Goal: Information Seeking & Learning: Learn about a topic

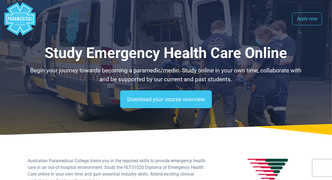
click at [25, 21] on polygon "Australian Paramedical College" at bounding box center [19, 18] width 31 height 33
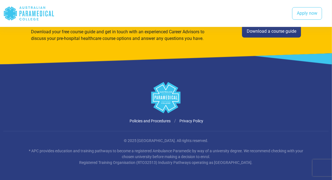
scroll to position [795, 0]
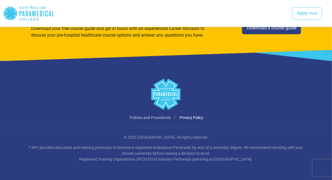
click at [144, 117] on link "Policies and Procedures" at bounding box center [150, 117] width 41 height 4
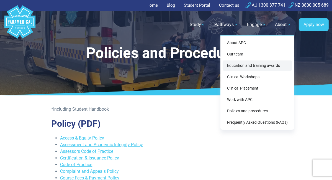
click at [246, 65] on link "Education and training awards" at bounding box center [256, 65] width 69 height 10
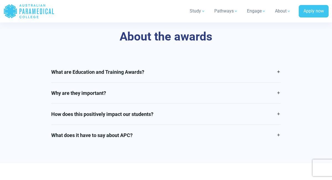
scroll to position [347, 0]
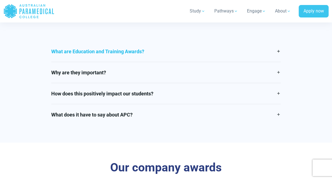
click at [278, 62] on link "What are Education and Training Awards?" at bounding box center [165, 51] width 229 height 21
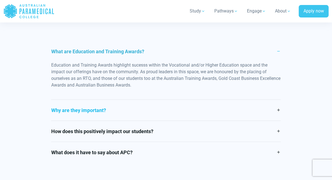
click at [278, 120] on link "Why are they important?" at bounding box center [165, 110] width 229 height 21
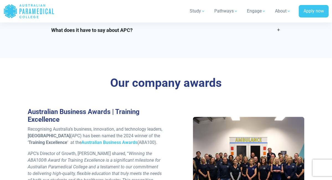
scroll to position [479, 0]
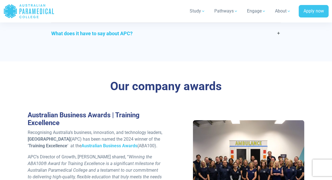
click at [279, 44] on link "What does it have to say about APC?" at bounding box center [165, 33] width 229 height 21
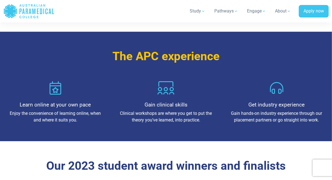
scroll to position [0, 0]
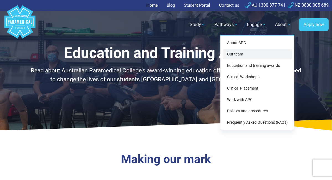
click at [255, 52] on link "Our team" at bounding box center [256, 54] width 69 height 10
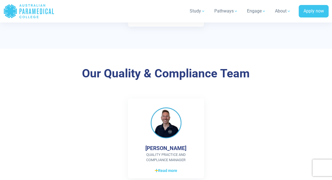
scroll to position [1293, 0]
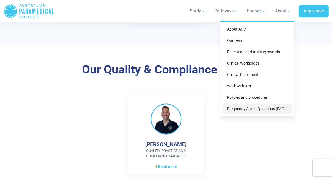
click at [265, 108] on link "Frequently Asked Questions (FAQs)" at bounding box center [256, 108] width 69 height 10
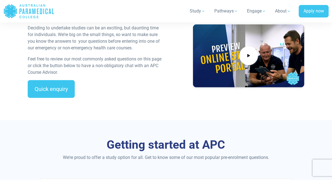
scroll to position [314, 0]
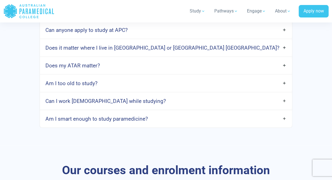
click at [285, 107] on link "Can I work [DEMOGRAPHIC_DATA] while studying?" at bounding box center [166, 100] width 252 height 13
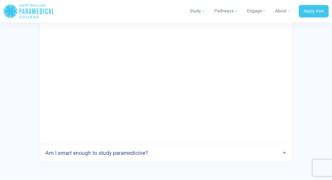
scroll to position [628, 0]
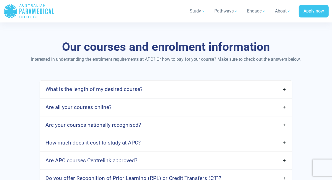
click at [285, 149] on link "How much does it cost to study at APC?" at bounding box center [166, 142] width 252 height 13
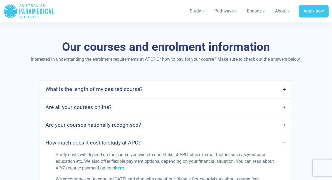
click at [119, 170] on link "here" at bounding box center [119, 167] width 9 height 5
